Goal: Find specific page/section: Find specific page/section

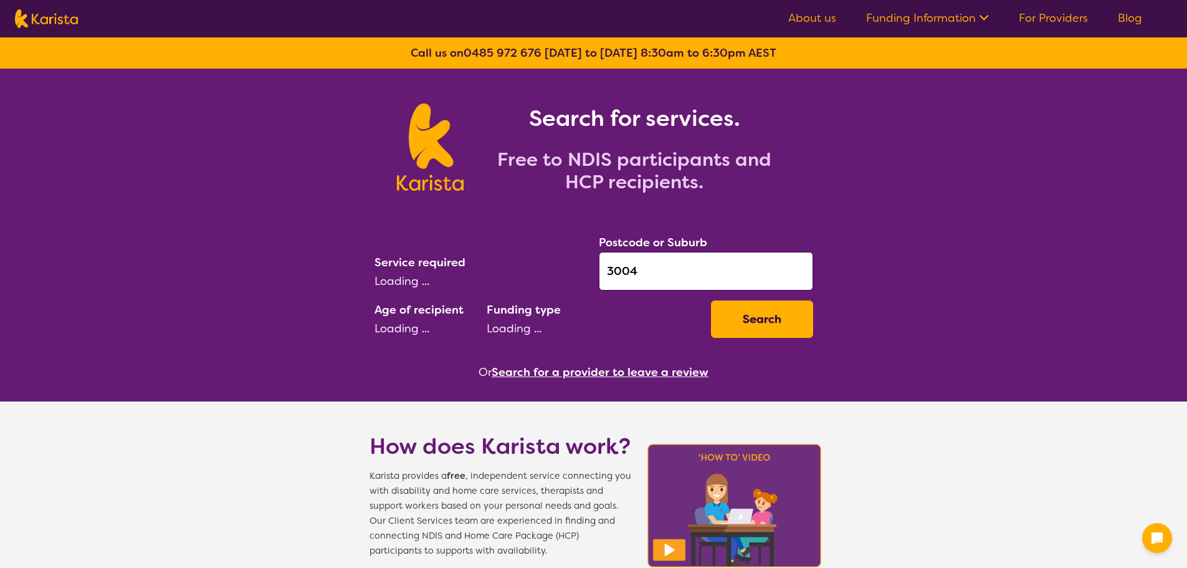
select select "AD"
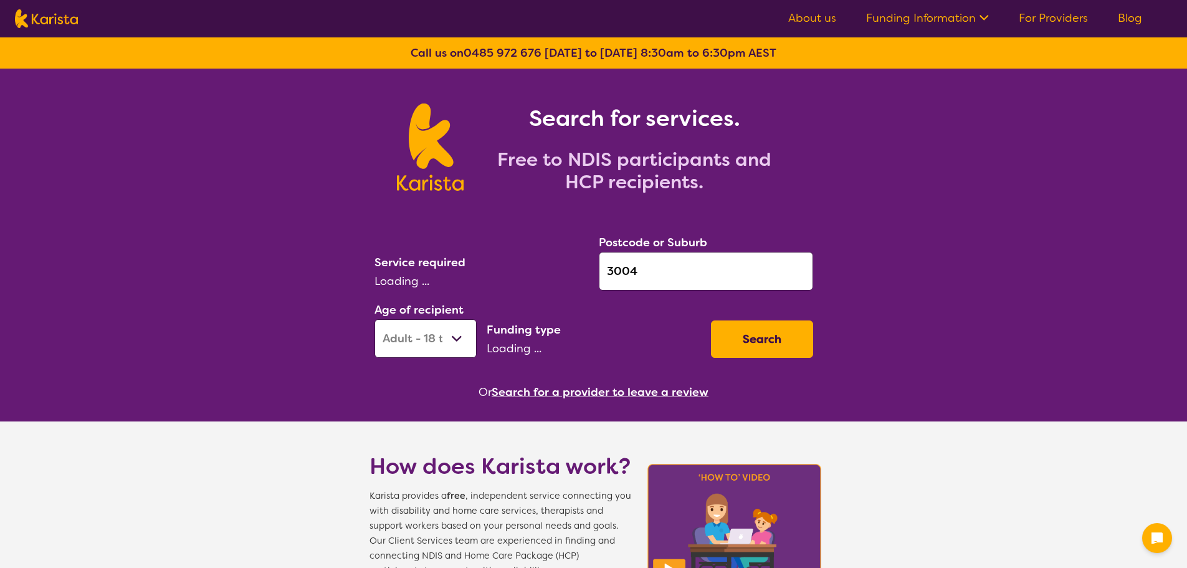
select select "[MEDICAL_DATA]"
select select "NDIS"
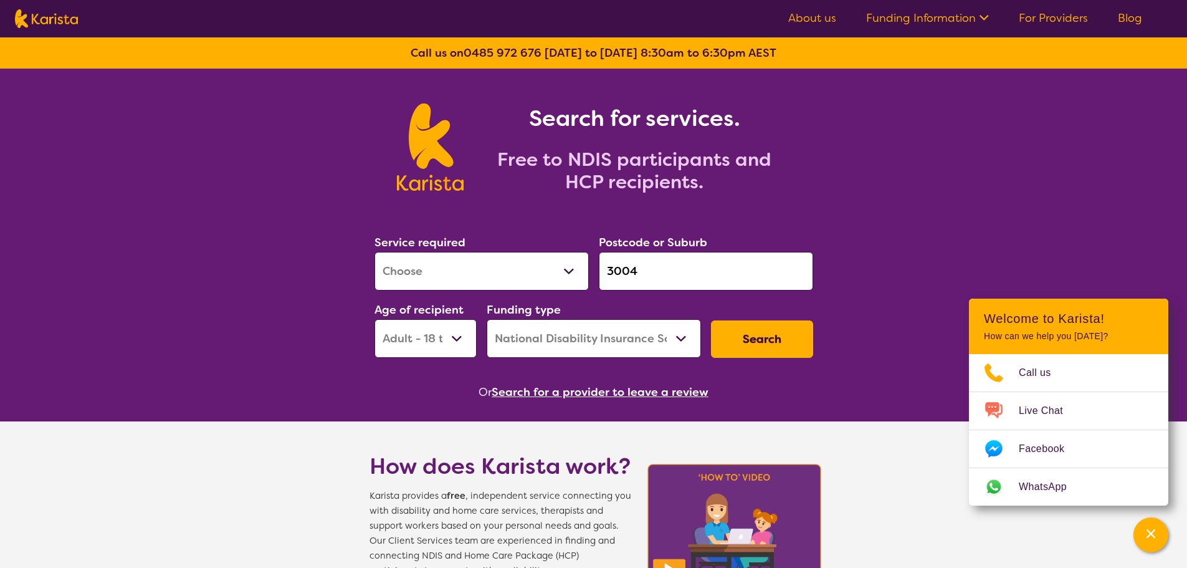
click at [538, 396] on button "Search for a provider to leave a review" at bounding box center [600, 392] width 217 height 19
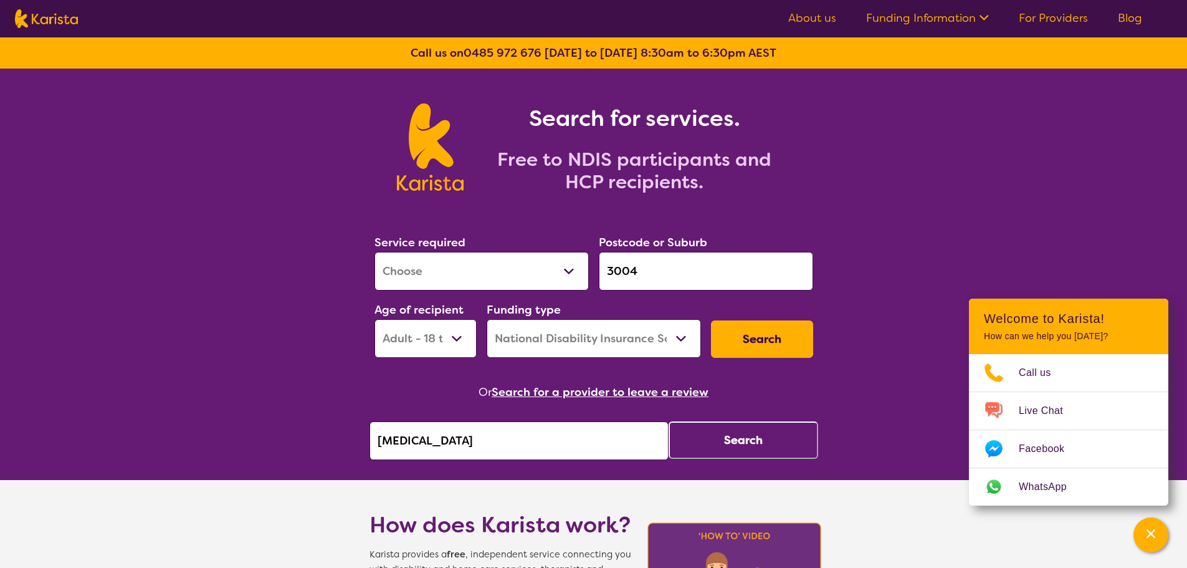
drag, startPoint x: 492, startPoint y: 437, endPoint x: 374, endPoint y: 448, distance: 118.2
click at [374, 448] on input "[MEDICAL_DATA]" at bounding box center [518, 440] width 299 height 39
paste input "daptive Approach Rehab"
type input "Adaptive Approach Rehab"
click at [694, 447] on button "Search" at bounding box center [743, 439] width 150 height 37
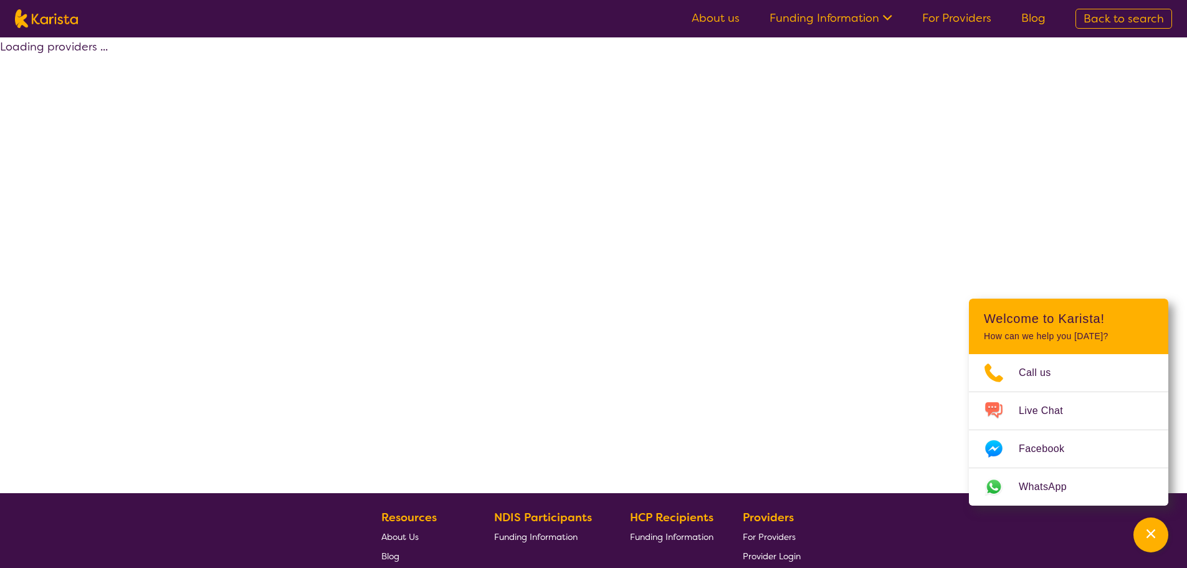
select select "by_score"
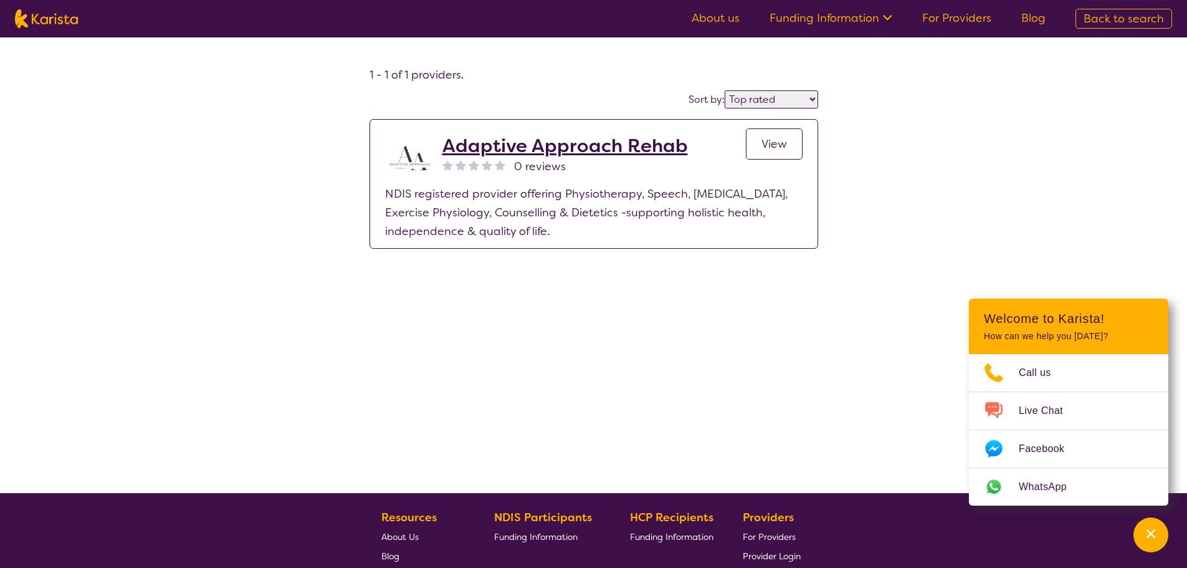
click at [779, 146] on span "View" at bounding box center [774, 143] width 26 height 15
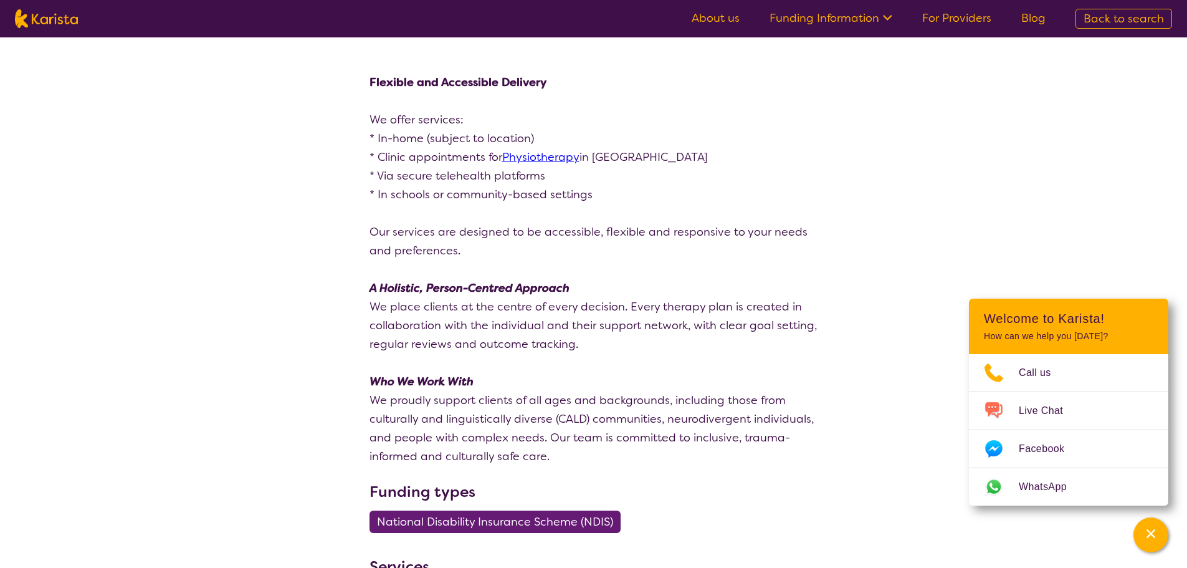
scroll to position [1682, 0]
